Goal: Transaction & Acquisition: Purchase product/service

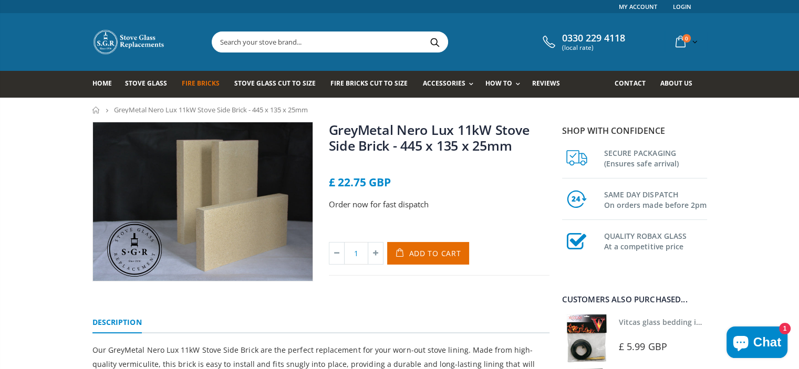
click at [202, 81] on span "Fire Bricks" at bounding box center [201, 83] width 38 height 9
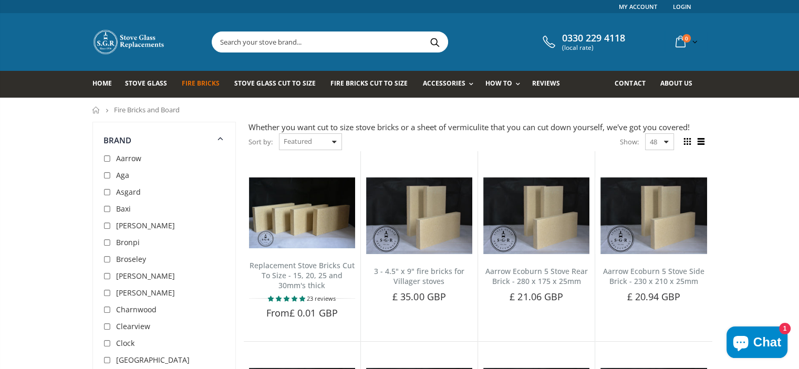
click at [371, 38] on input "text" at bounding box center [388, 42] width 353 height 20
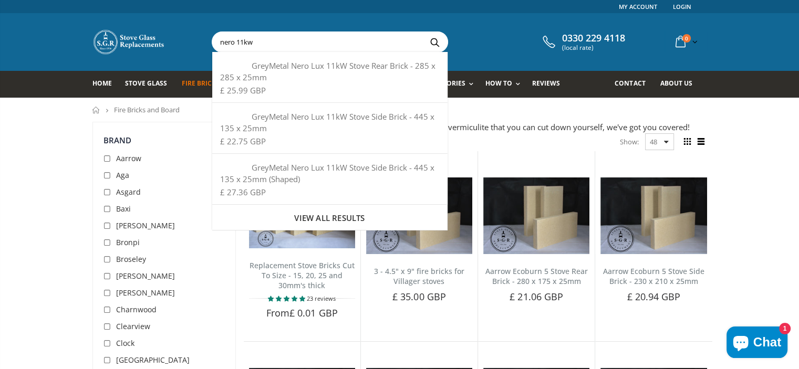
type input "nero 11kw"
click at [423, 32] on button "Search" at bounding box center [435, 42] width 24 height 20
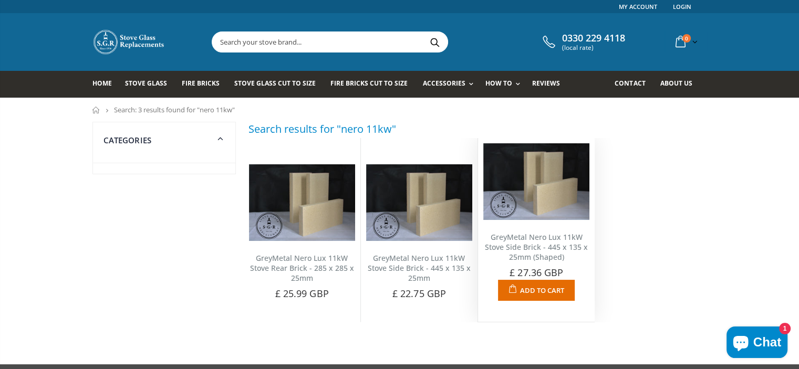
click at [541, 258] on link "GreyMetal Nero Lux 11kW Stove Side Brick - 445 x 135 x 25mm (Shaped)" at bounding box center [536, 247] width 103 height 30
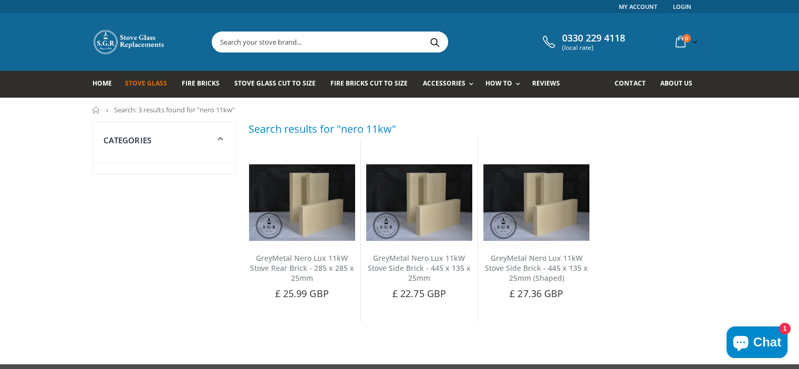
click at [139, 79] on span "Stove Glass" at bounding box center [146, 83] width 42 height 9
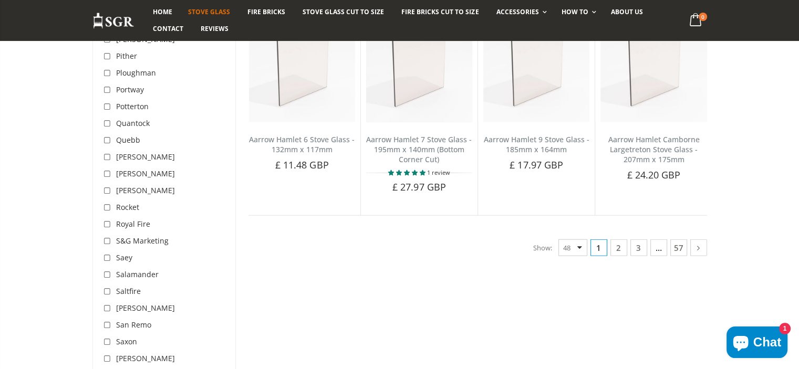
scroll to position [2630, 0]
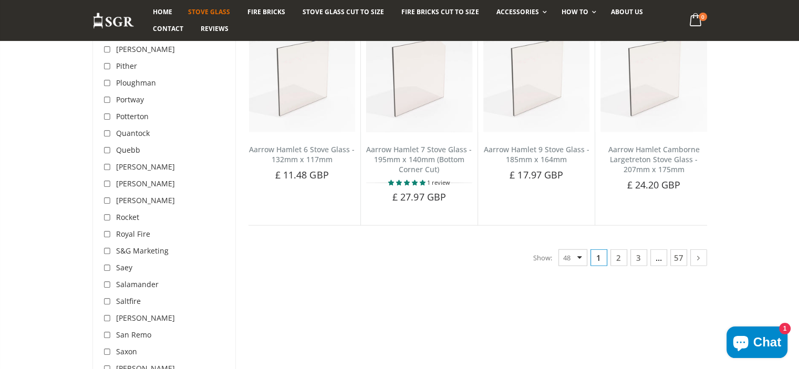
drag, startPoint x: 803, startPoint y: 22, endPoint x: 806, endPoint y: 249, distance: 227.4
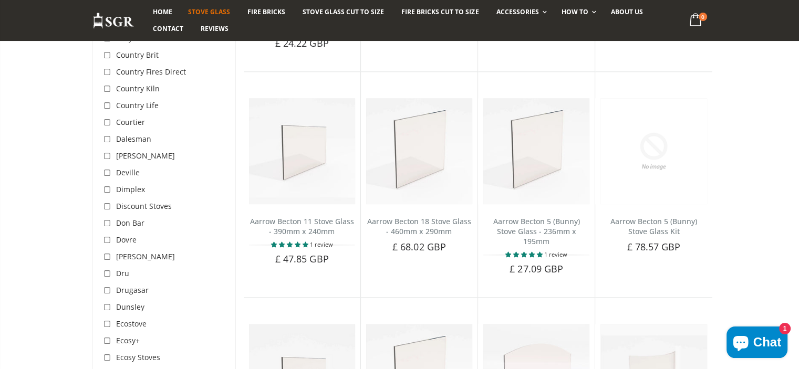
scroll to position [0, 0]
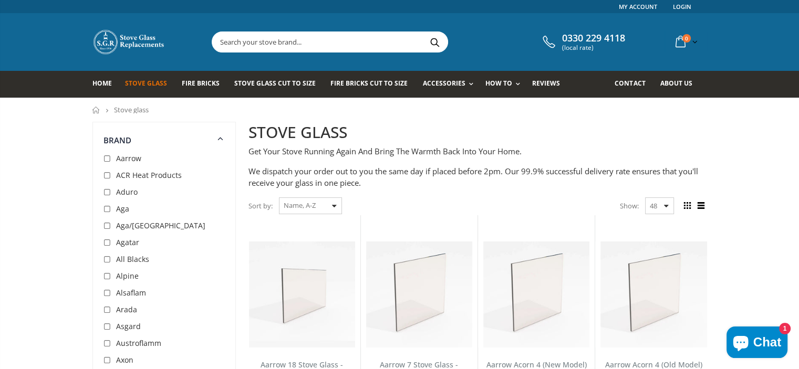
click at [345, 43] on input "text" at bounding box center [388, 42] width 353 height 20
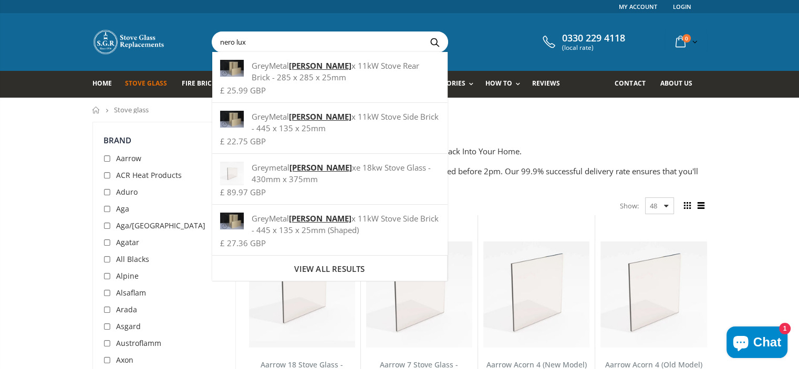
type input "nero lux"
click at [423, 32] on button "Search" at bounding box center [435, 42] width 24 height 20
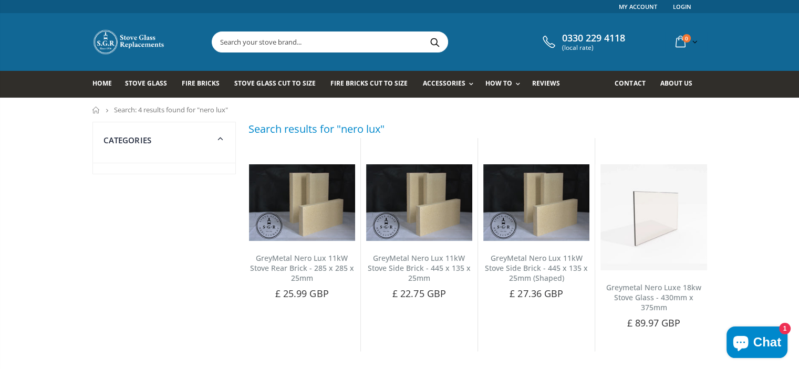
click at [293, 40] on input "text" at bounding box center [388, 42] width 353 height 20
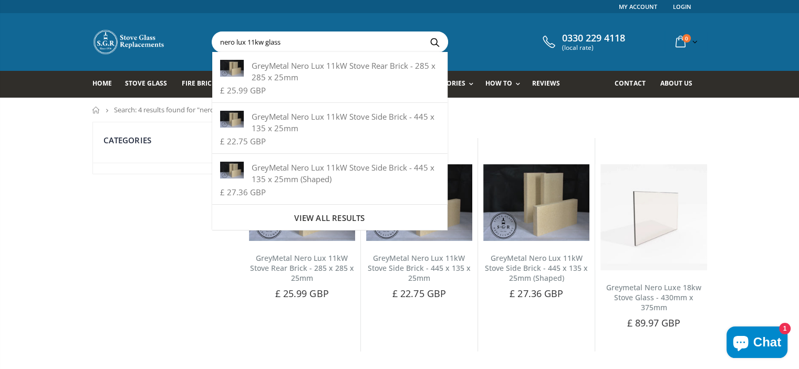
type input "nero lux 11kw glass"
click at [423, 32] on button "Search" at bounding box center [435, 42] width 24 height 20
